Goal: Information Seeking & Learning: Learn about a topic

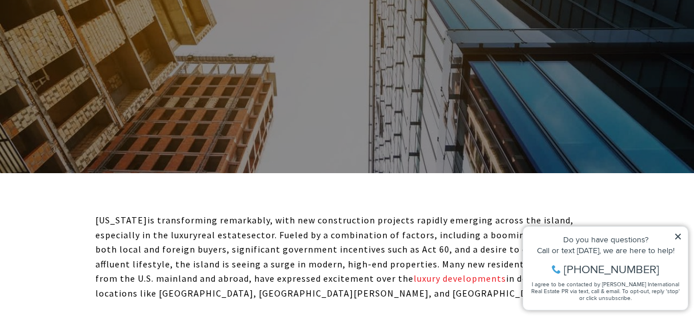
scroll to position [400, 0]
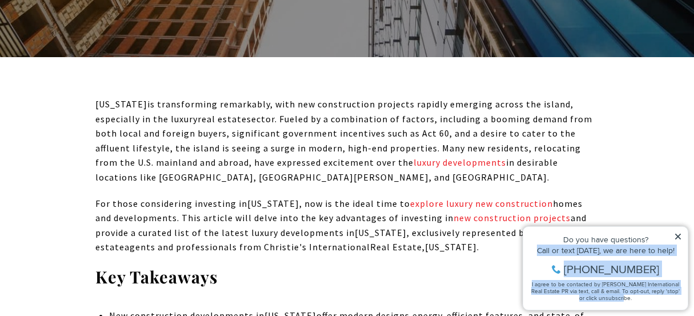
click at [681, 235] on div "Property added to favorites View 3 saved properties Property added to favorites…" at bounding box center [605, 268] width 166 height 84
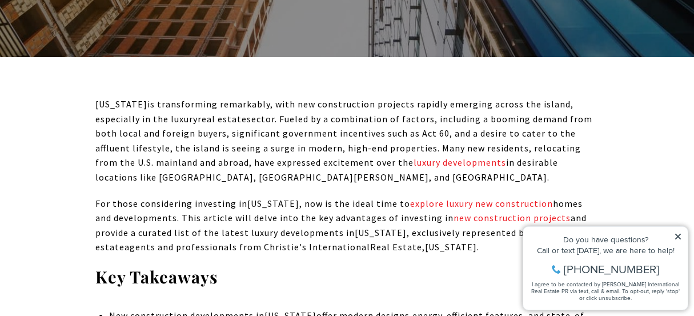
click at [676, 233] on icon at bounding box center [678, 236] width 8 height 8
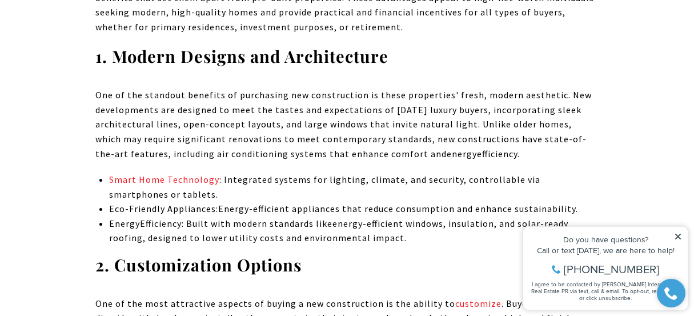
scroll to position [1884, 0]
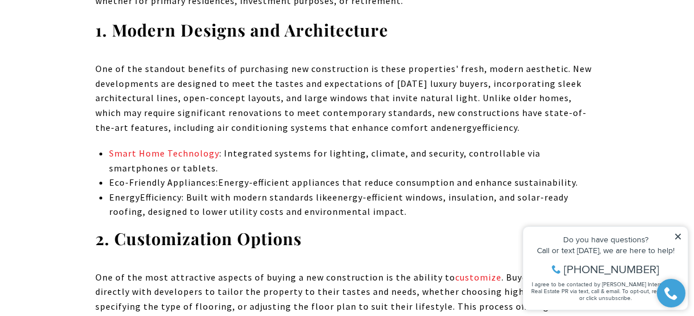
click at [677, 234] on icon at bounding box center [678, 236] width 8 height 8
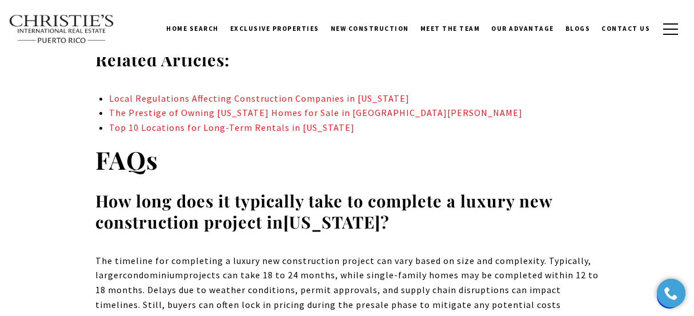
scroll to position [6986, 0]
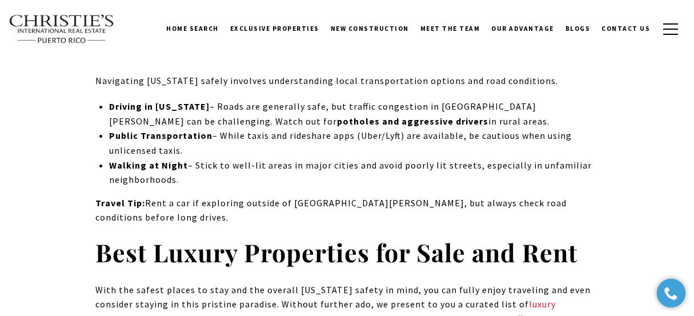
scroll to position [8278, 0]
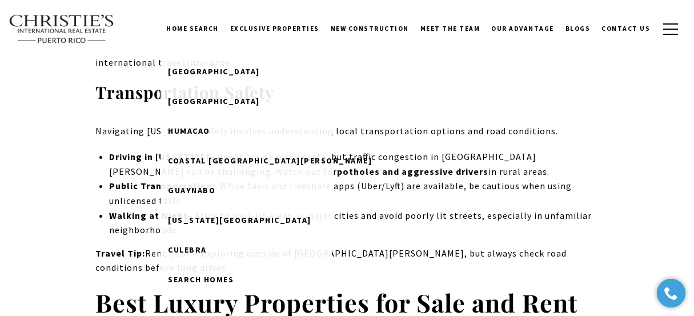
click at [205, 23] on link "Home Search" at bounding box center [192, 28] width 64 height 29
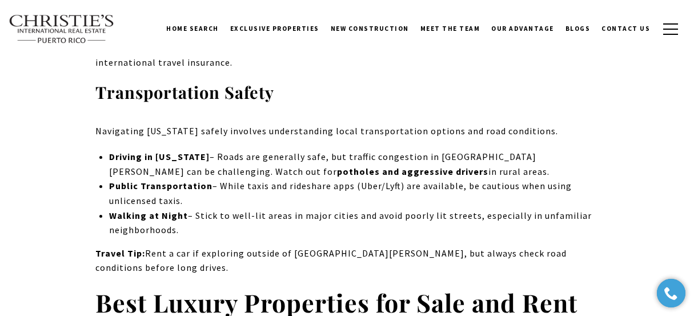
click at [214, 26] on link "Home Search" at bounding box center [192, 28] width 64 height 29
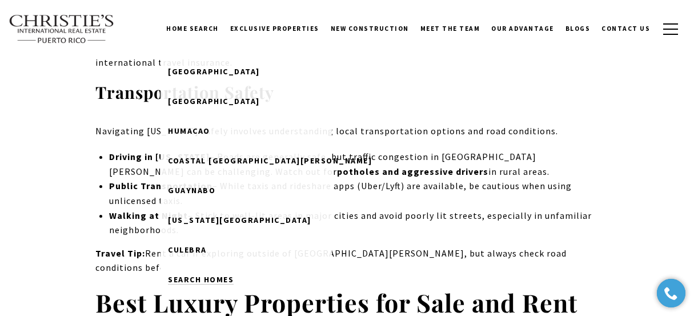
click at [229, 277] on span "Search Homes" at bounding box center [201, 279] width 66 height 10
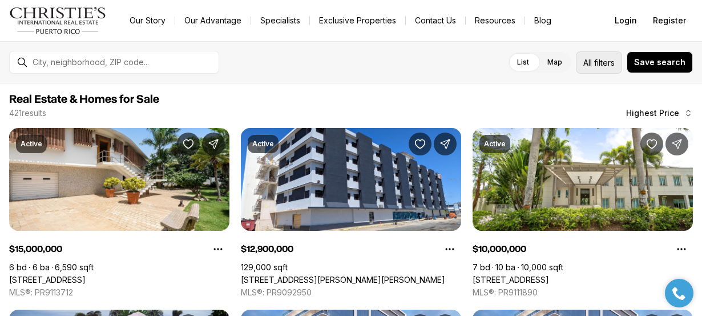
click at [610, 61] on span "filters" at bounding box center [604, 63] width 21 height 12
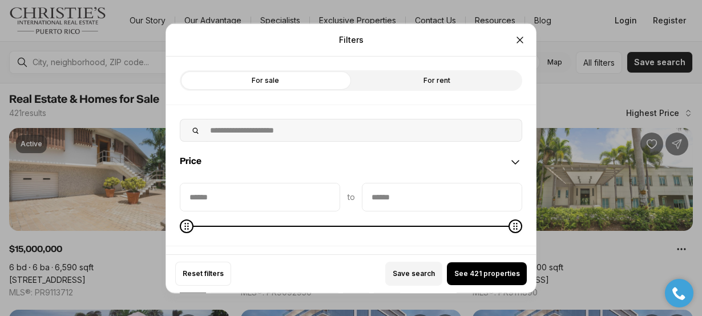
click at [307, 80] on label "For sale" at bounding box center [265, 80] width 171 height 21
click at [434, 83] on label "For rent" at bounding box center [436, 80] width 171 height 21
click at [307, 82] on label "For sale" at bounding box center [265, 80] width 171 height 21
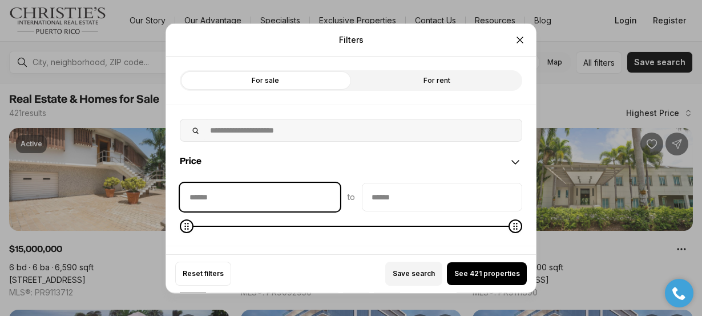
click at [280, 189] on input "priceMin" at bounding box center [259, 196] width 159 height 27
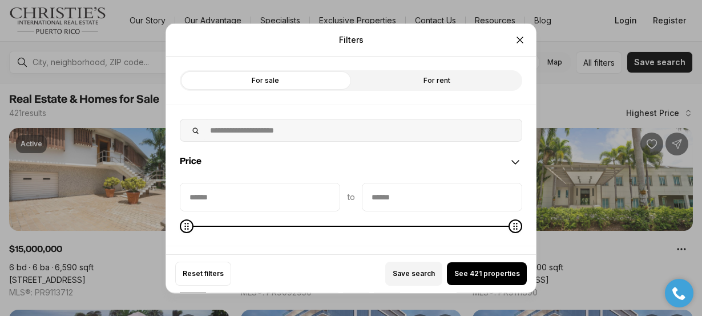
click at [412, 201] on input "priceMax" at bounding box center [442, 196] width 159 height 27
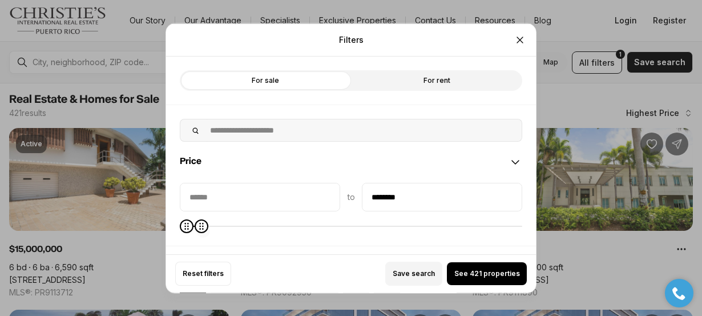
click at [197, 227] on icon "Maximum" at bounding box center [201, 225] width 9 height 9
type input "********"
click at [199, 227] on icon "Maximum" at bounding box center [201, 225] width 4 height 7
click at [481, 274] on span "See 184 properties" at bounding box center [487, 273] width 66 height 9
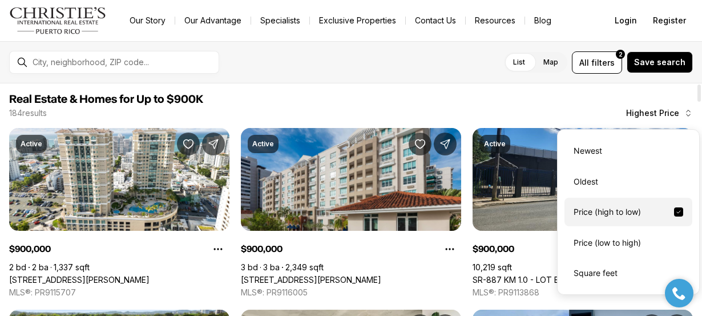
click at [662, 110] on span "Highest Price" at bounding box center [652, 112] width 53 height 9
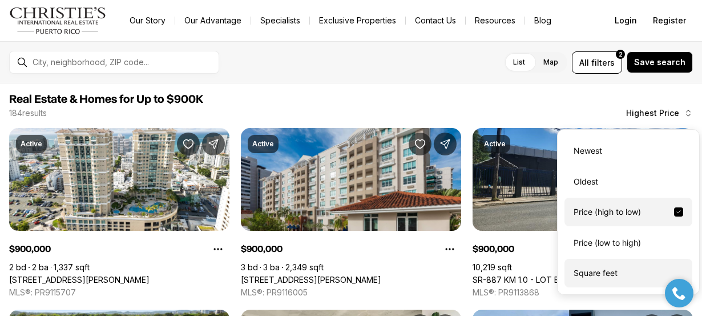
click at [610, 269] on div "Square feet" at bounding box center [629, 273] width 128 height 29
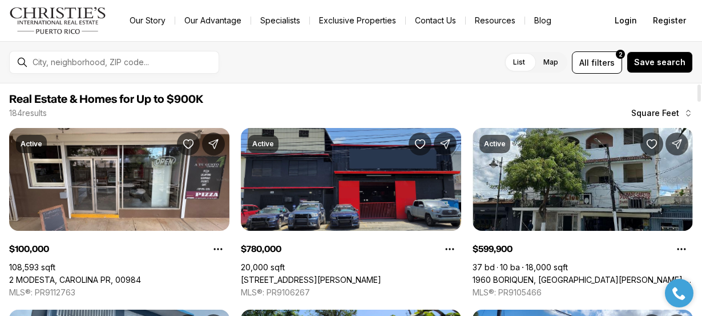
click at [663, 107] on div "Real Estate & Homes for Up to $900K 184 results Square Feet" at bounding box center [351, 105] width 684 height 26
click at [659, 113] on span "Square Feet" at bounding box center [655, 112] width 48 height 9
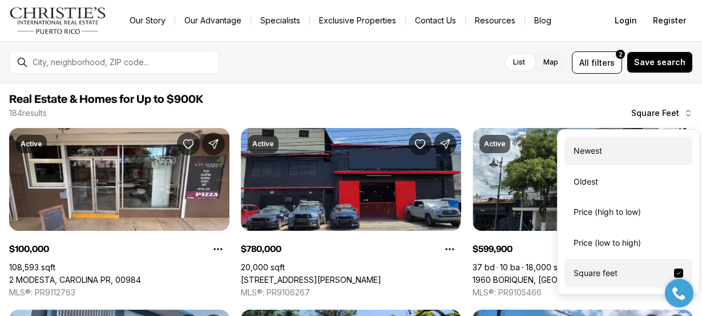
click at [611, 150] on div "Newest" at bounding box center [629, 150] width 128 height 29
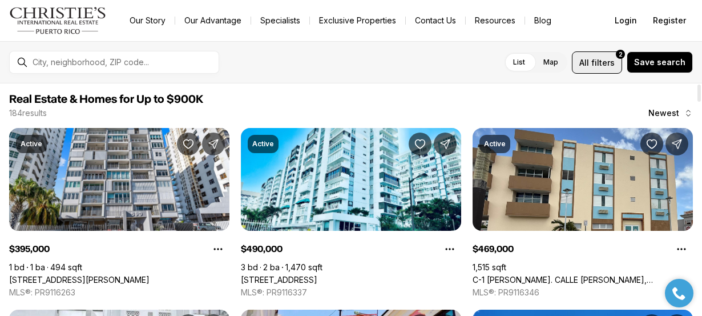
click at [603, 61] on span "filters" at bounding box center [602, 63] width 23 height 12
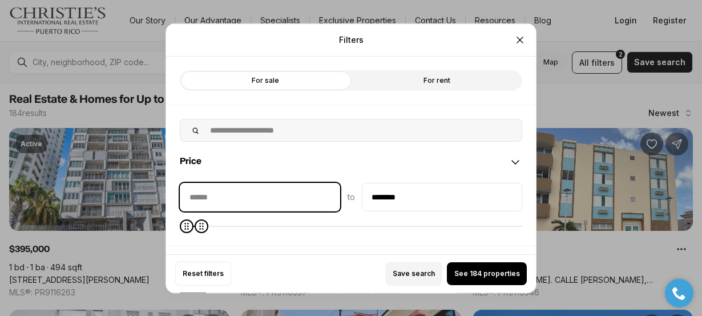
click at [278, 198] on input "priceMin" at bounding box center [259, 196] width 159 height 27
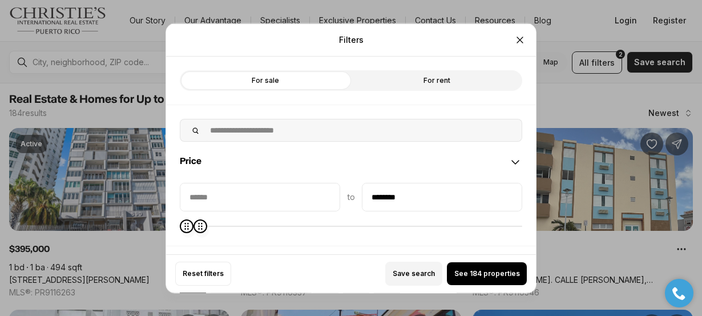
type input "********"
click at [191, 221] on icon "Minimum" at bounding box center [186, 225] width 9 height 9
type input "********"
click at [182, 225] on span "Minimum" at bounding box center [189, 226] width 14 height 14
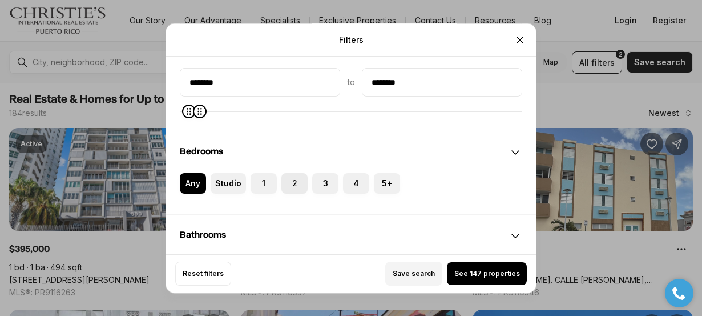
click at [296, 180] on label "2" at bounding box center [294, 183] width 26 height 21
click at [293, 180] on button "2" at bounding box center [286, 178] width 11 height 11
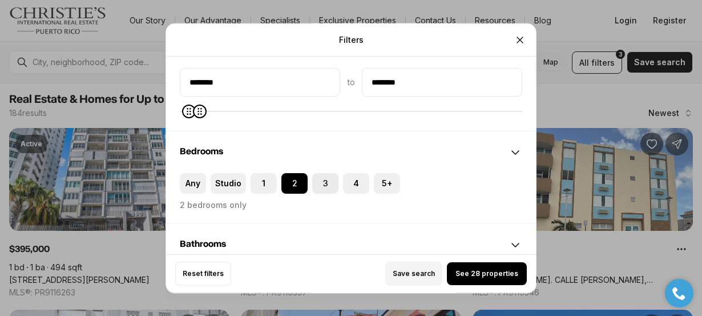
click at [319, 180] on button "3" at bounding box center [317, 178] width 11 height 11
click at [348, 182] on button "4" at bounding box center [348, 178] width 11 height 11
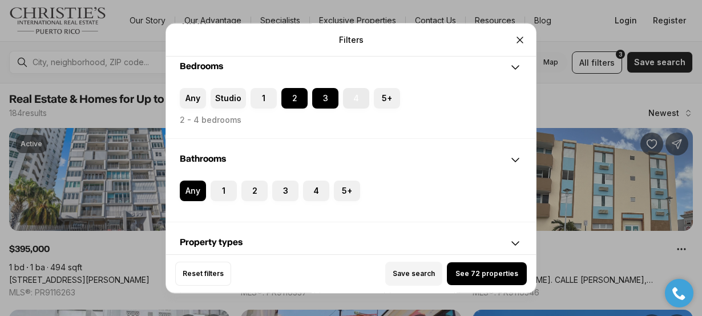
scroll to position [228, 0]
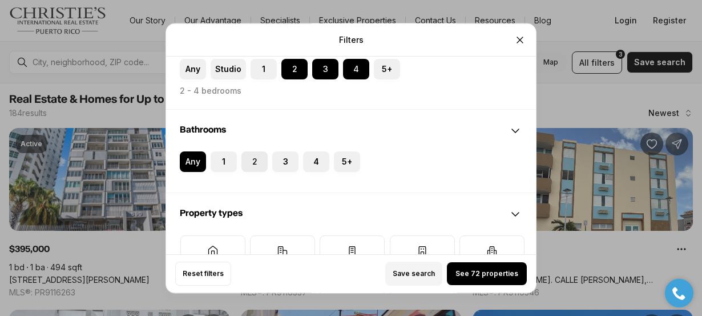
click at [260, 160] on label "2" at bounding box center [254, 161] width 26 height 21
click at [253, 160] on button "2" at bounding box center [246, 156] width 11 height 11
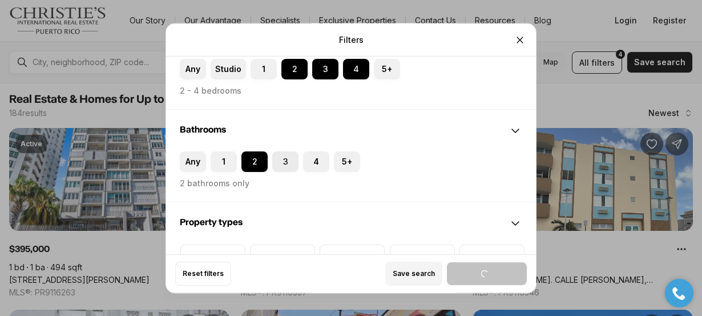
click at [288, 160] on label "3" at bounding box center [285, 161] width 26 height 21
click at [284, 160] on button "3" at bounding box center [277, 156] width 11 height 11
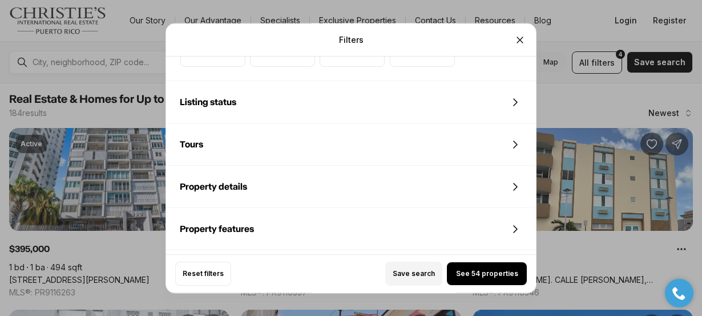
scroll to position [571, 0]
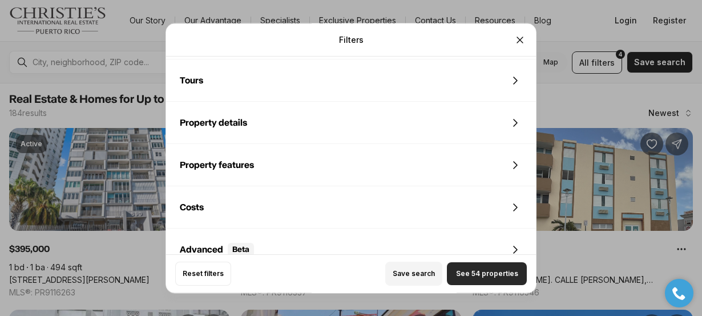
click at [497, 271] on span "See 54 properties" at bounding box center [487, 273] width 62 height 9
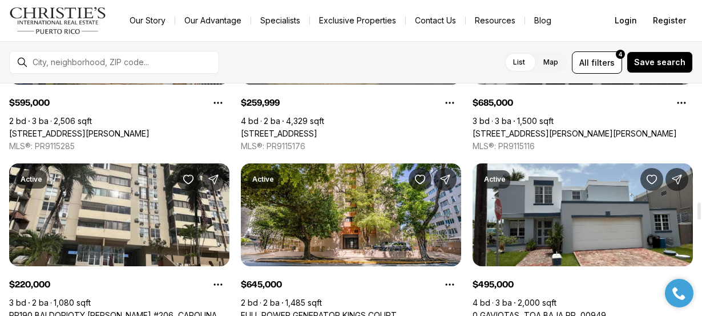
scroll to position [1656, 0]
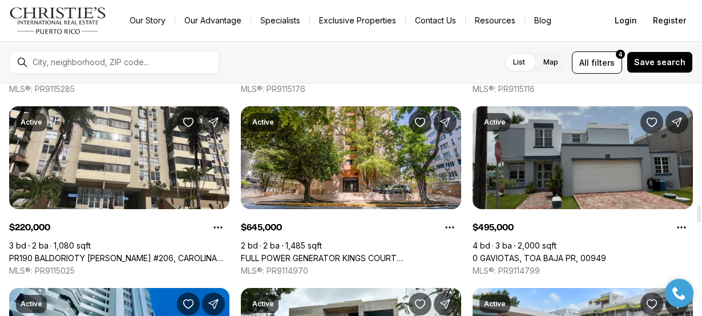
click at [552, 253] on link "0 GAVIOTAS, TOA BAJA PR, 00949" at bounding box center [540, 258] width 134 height 10
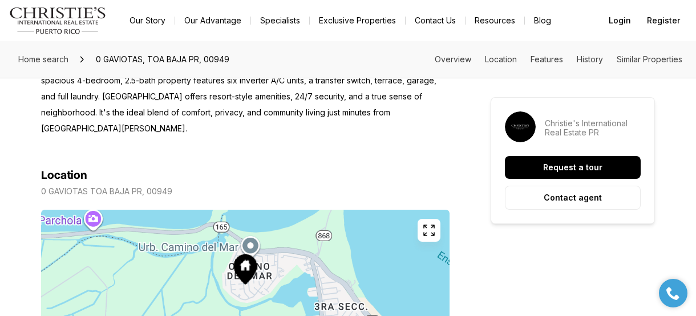
scroll to position [514, 0]
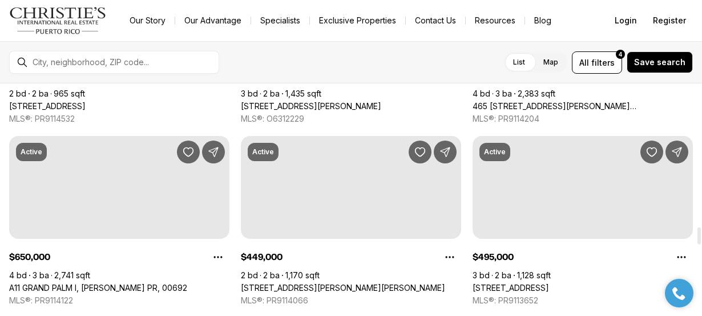
scroll to position [1998, 0]
